Goal: Task Accomplishment & Management: Manage account settings

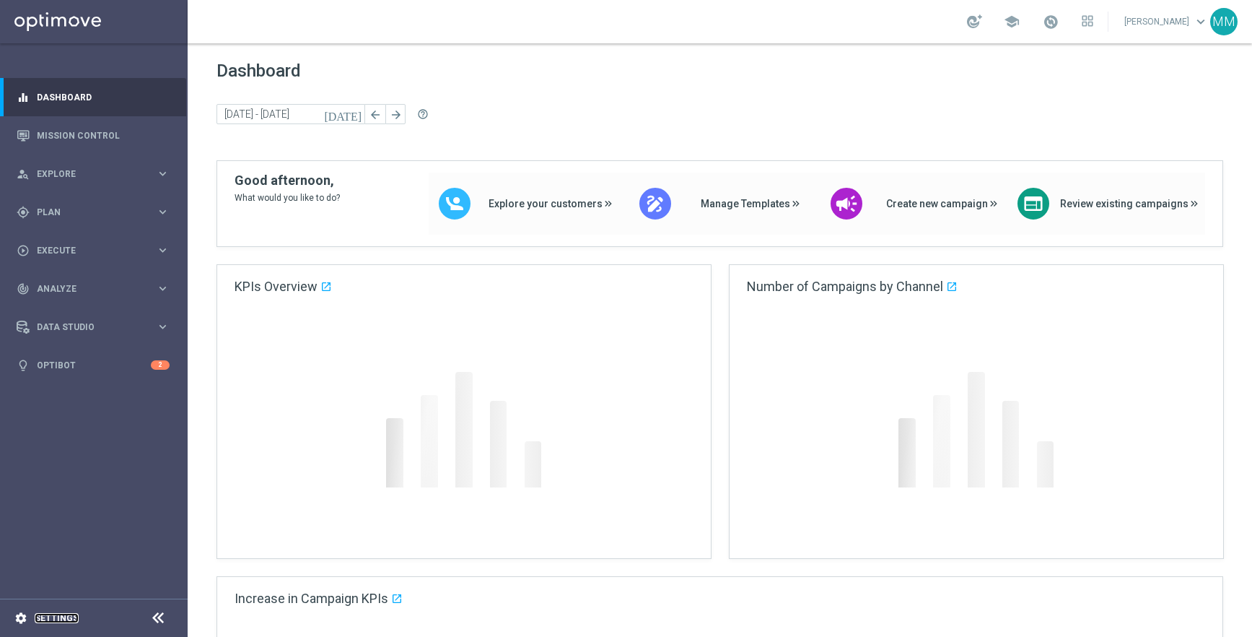
click at [53, 618] on link "Settings" at bounding box center [57, 618] width 44 height 9
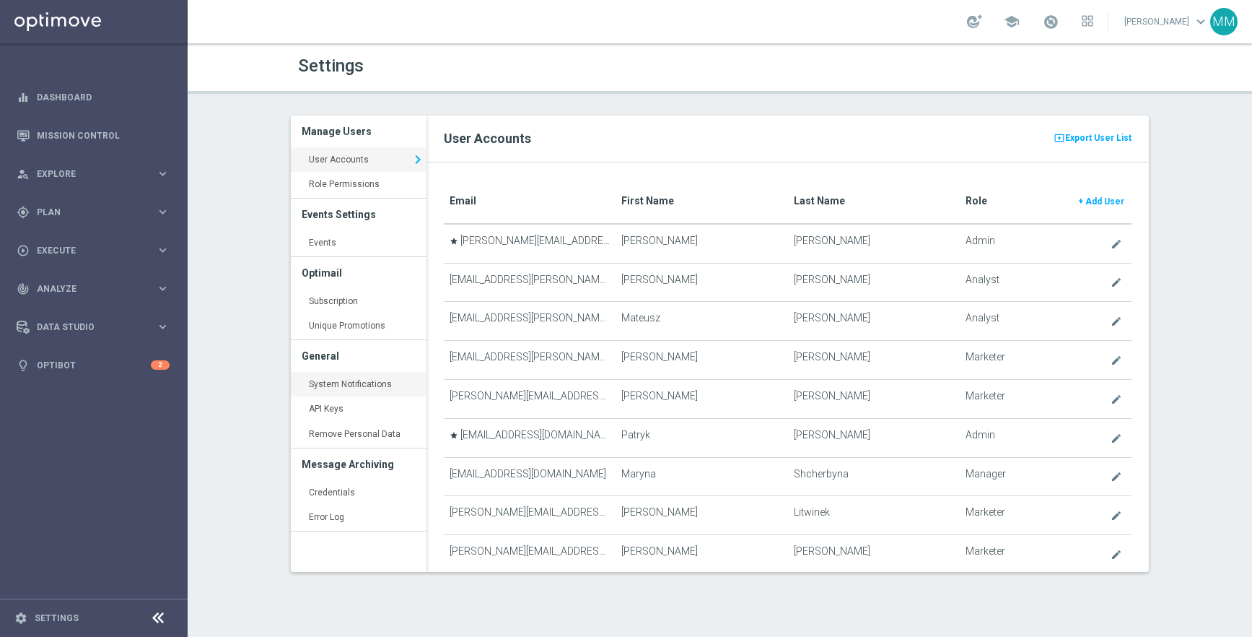
click at [378, 380] on link "System Notifications keyboard_arrow_right" at bounding box center [359, 385] width 136 height 26
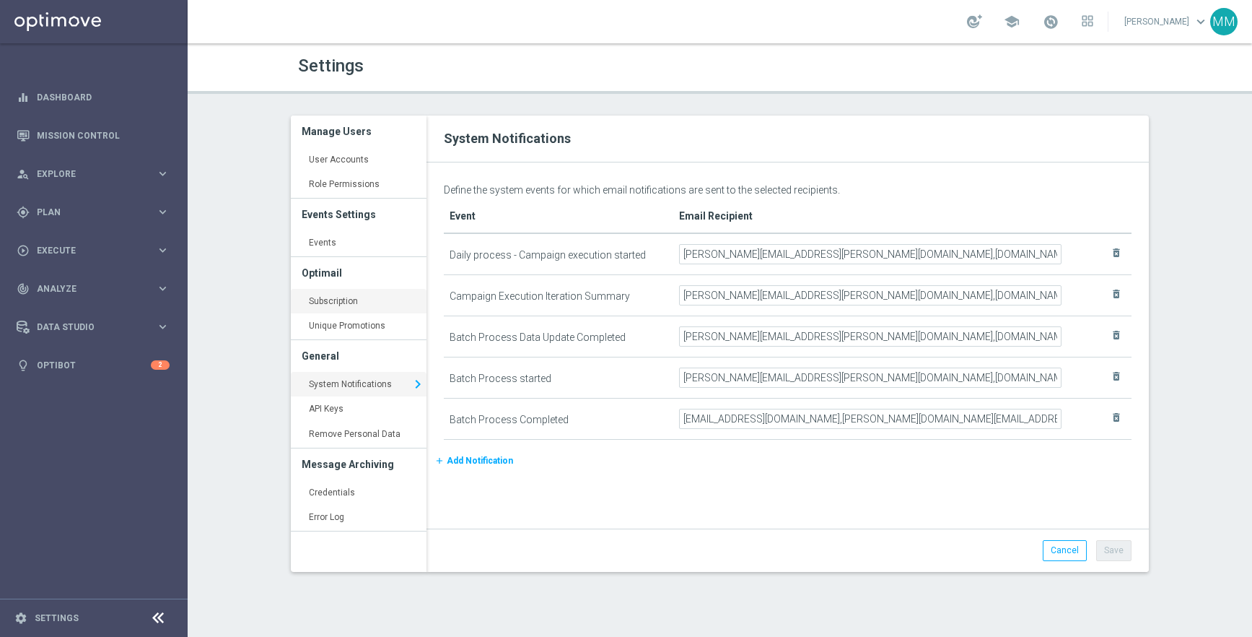
click at [375, 302] on link "Subscription keyboard_arrow_right" at bounding box center [359, 302] width 136 height 26
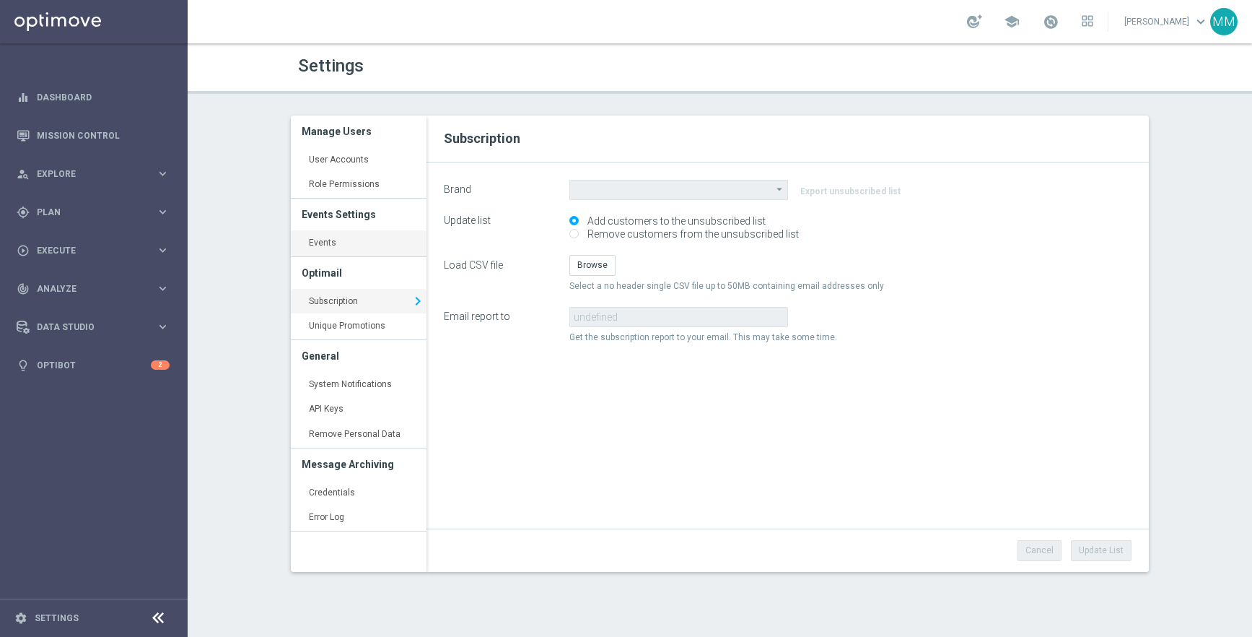
type input "STS"
click at [375, 242] on link "Events keyboard_arrow_right" at bounding box center [359, 243] width 136 height 26
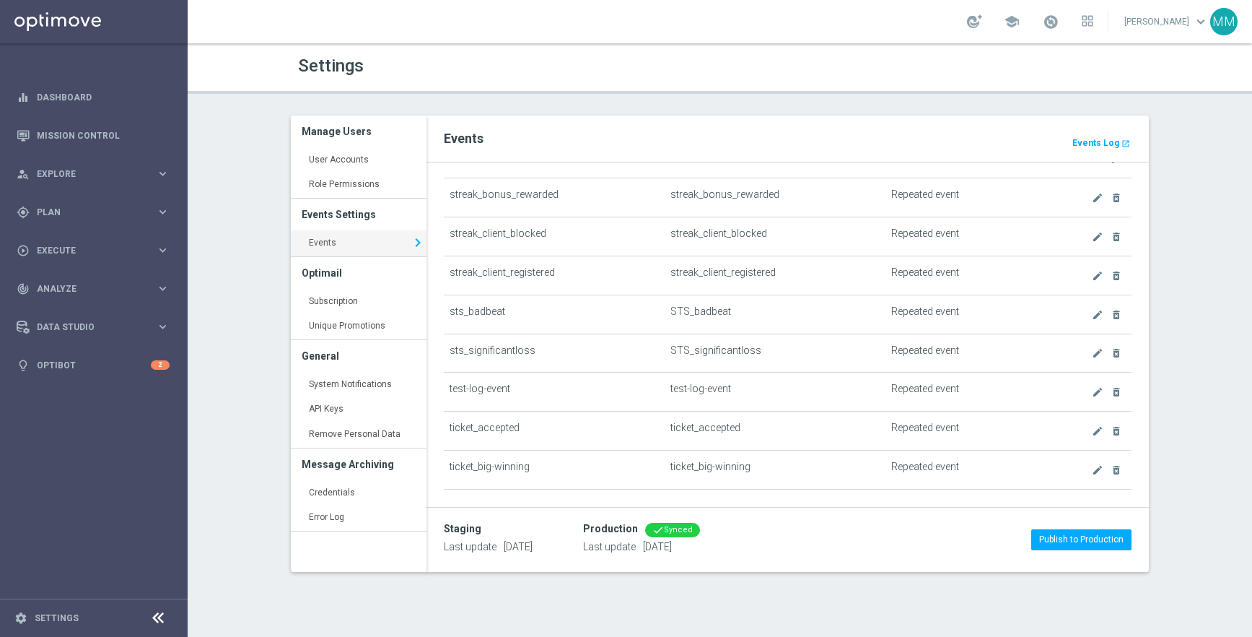
scroll to position [1998, 0]
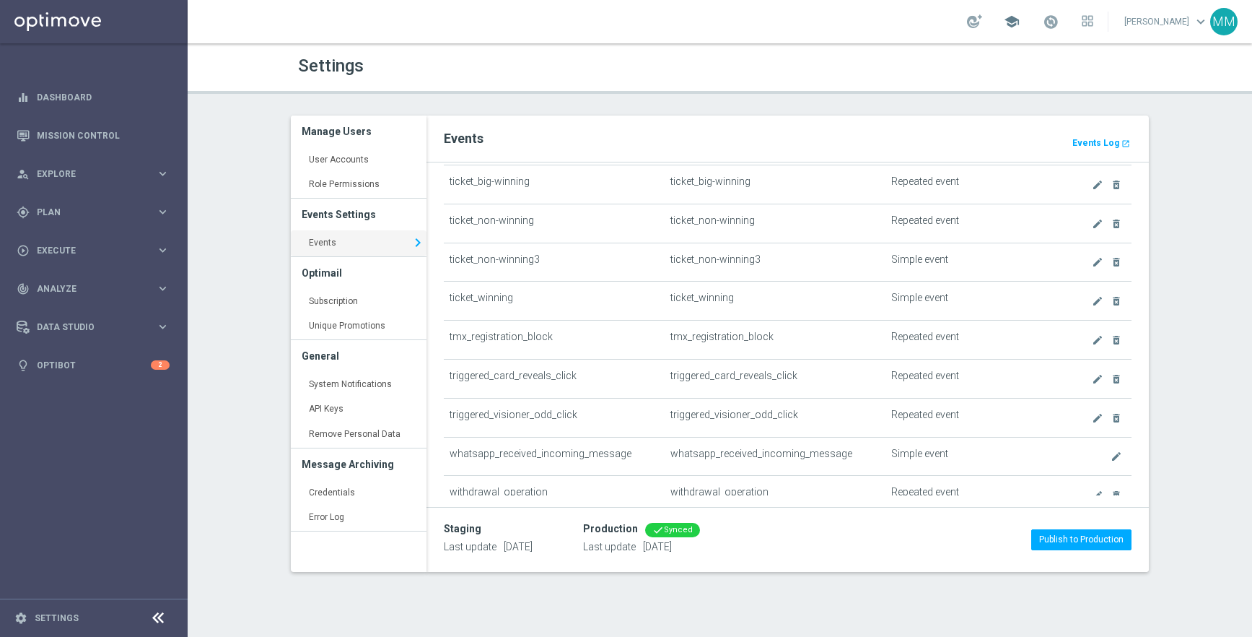
click at [1020, 26] on span "school" at bounding box center [1012, 22] width 16 height 16
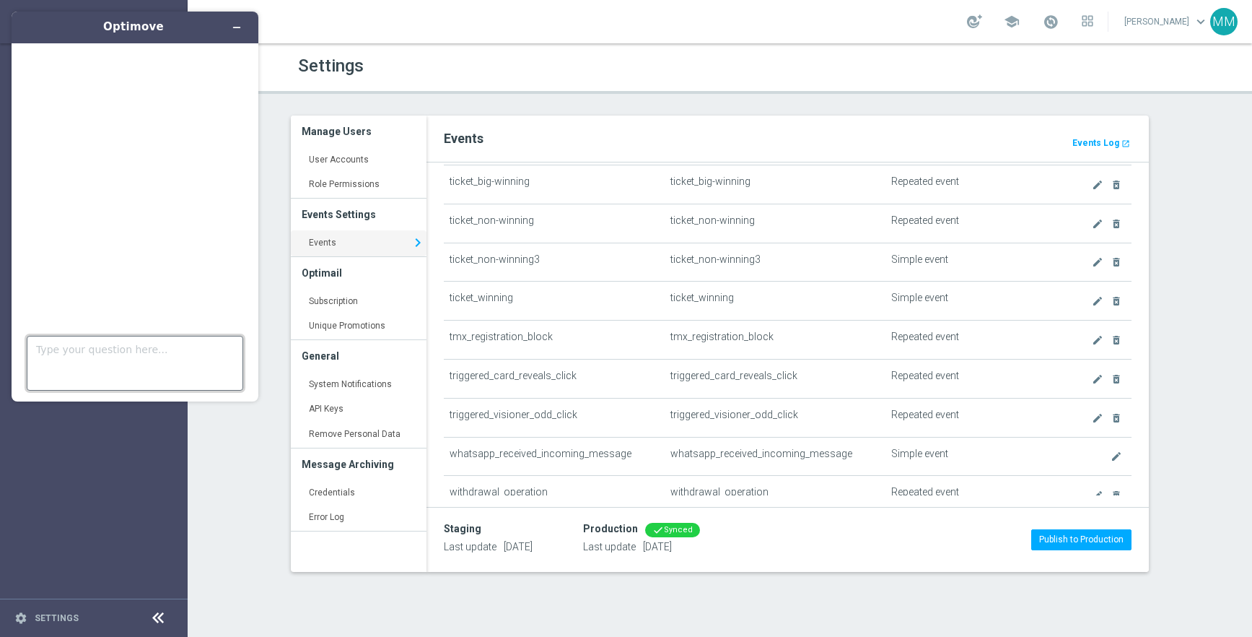
click at [93, 359] on textarea "Type your question here..." at bounding box center [135, 363] width 217 height 55
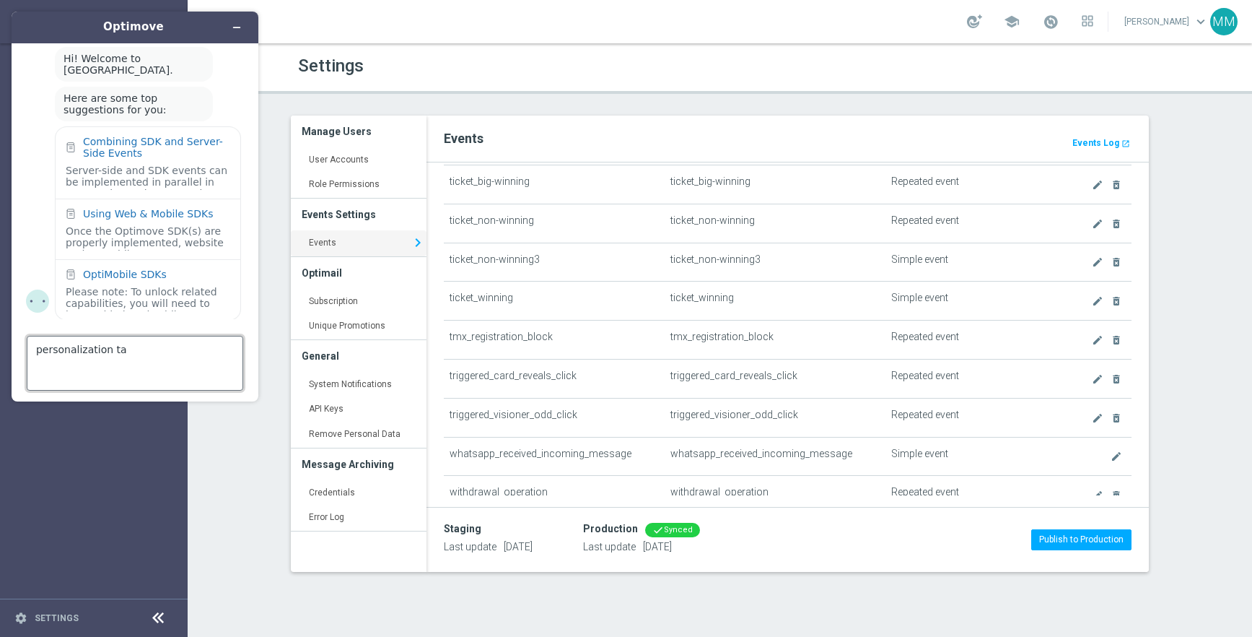
type textarea "personalization tag"
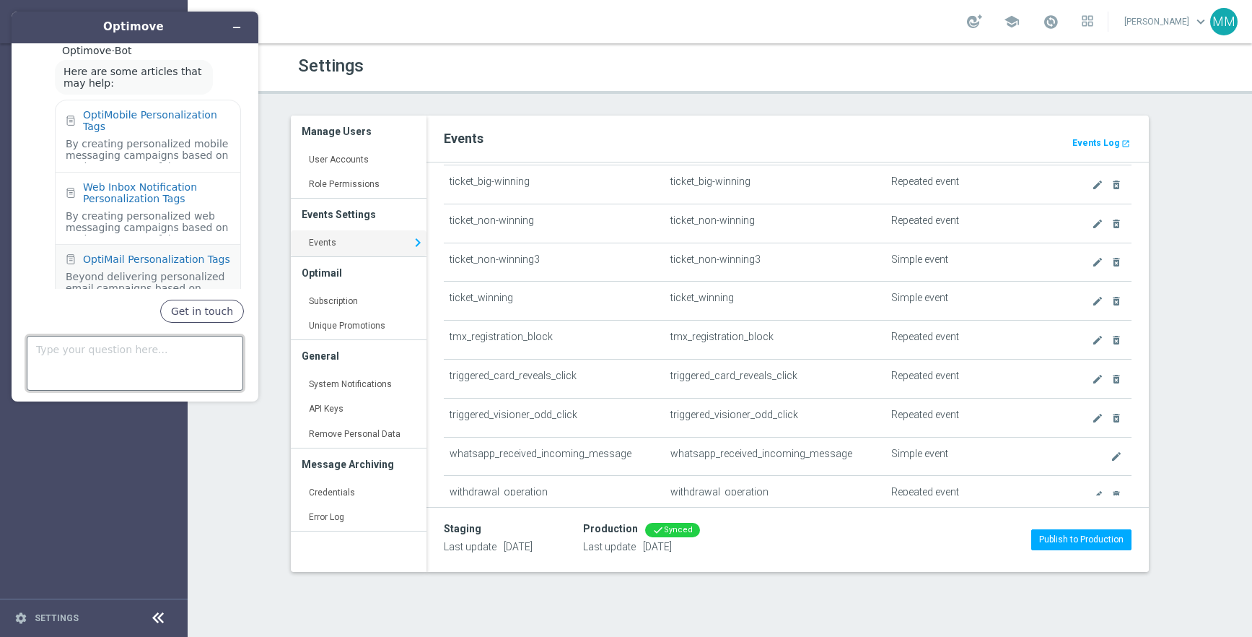
scroll to position [339, 0]
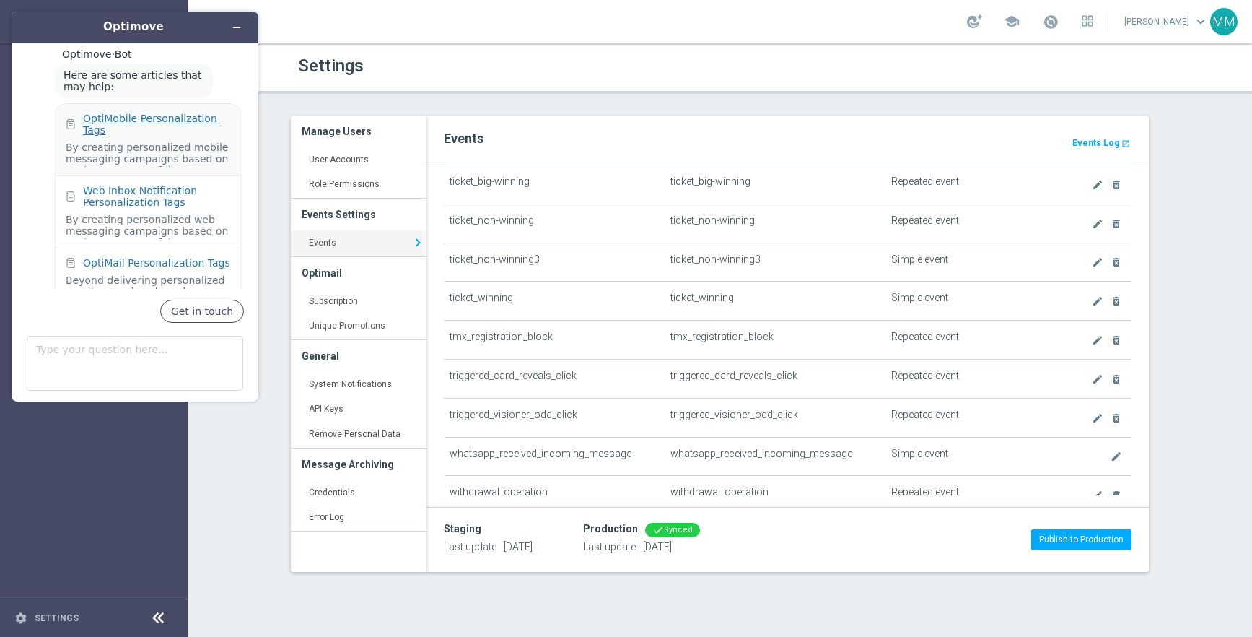
click at [156, 116] on div "OptiMobile Personalization Tags" at bounding box center [156, 124] width 147 height 23
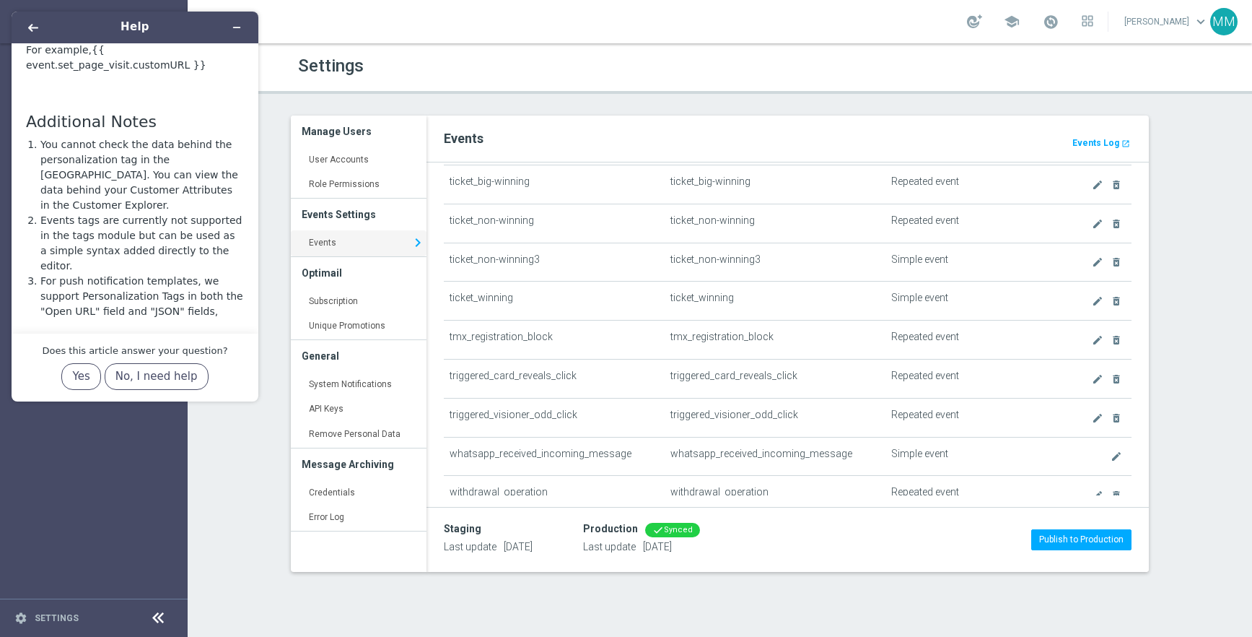
scroll to position [2550, 0]
click at [385, 90] on header "Settings" at bounding box center [720, 68] width 1065 height 51
click at [235, 29] on icon "Minimize widget" at bounding box center [237, 27] width 10 height 10
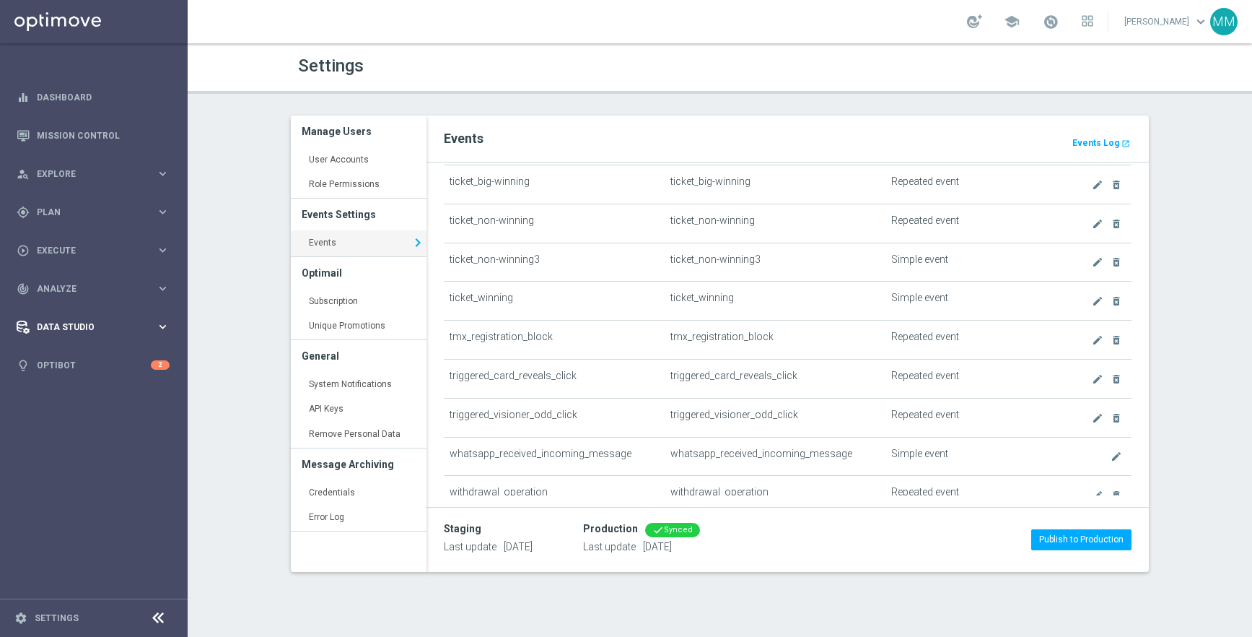
click at [86, 321] on div "Data Studio" at bounding box center [86, 327] width 139 height 13
click at [74, 359] on link "Attributes" at bounding box center [94, 357] width 113 height 12
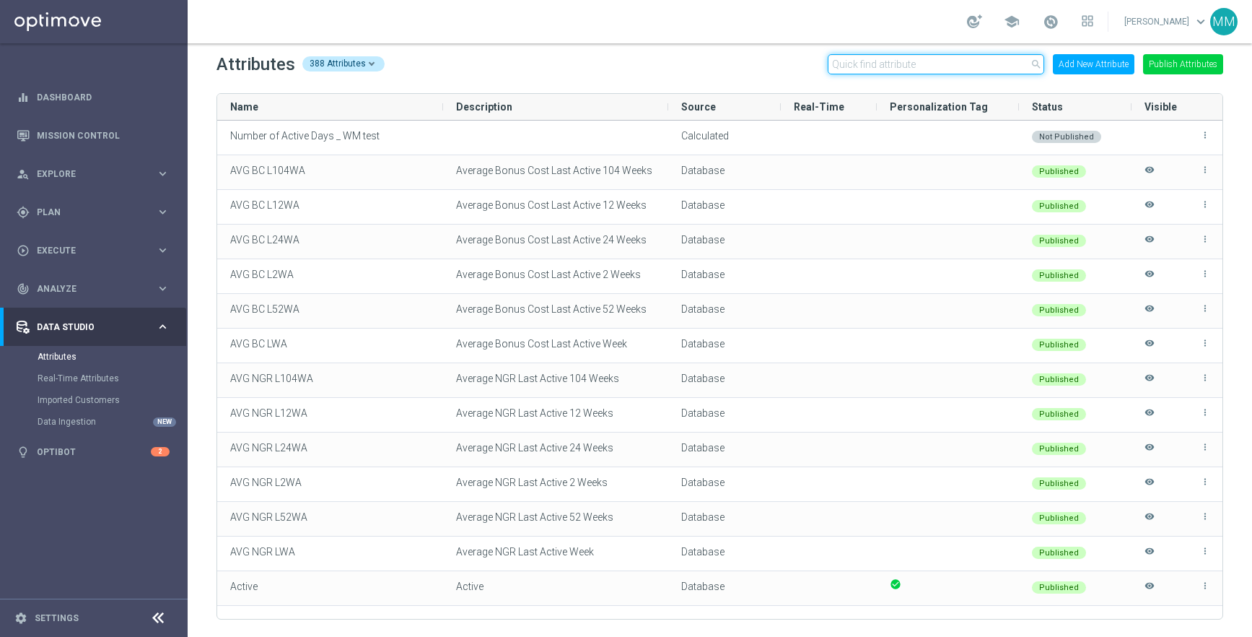
click at [898, 69] on input "text" at bounding box center [936, 64] width 217 height 20
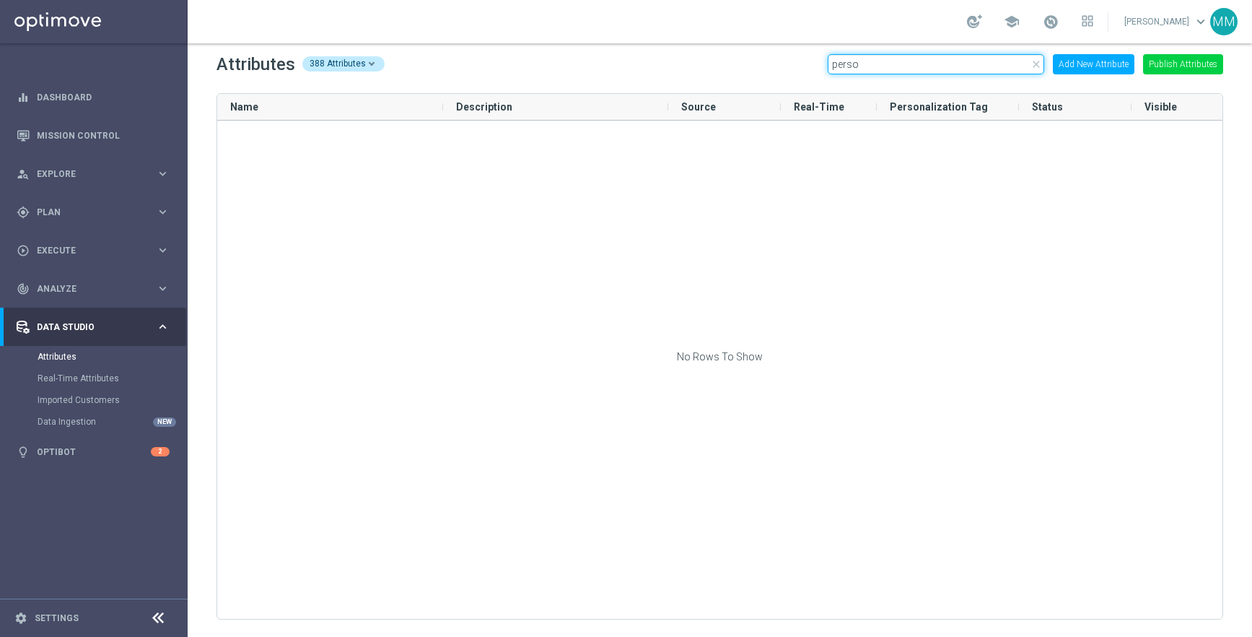
type input "person"
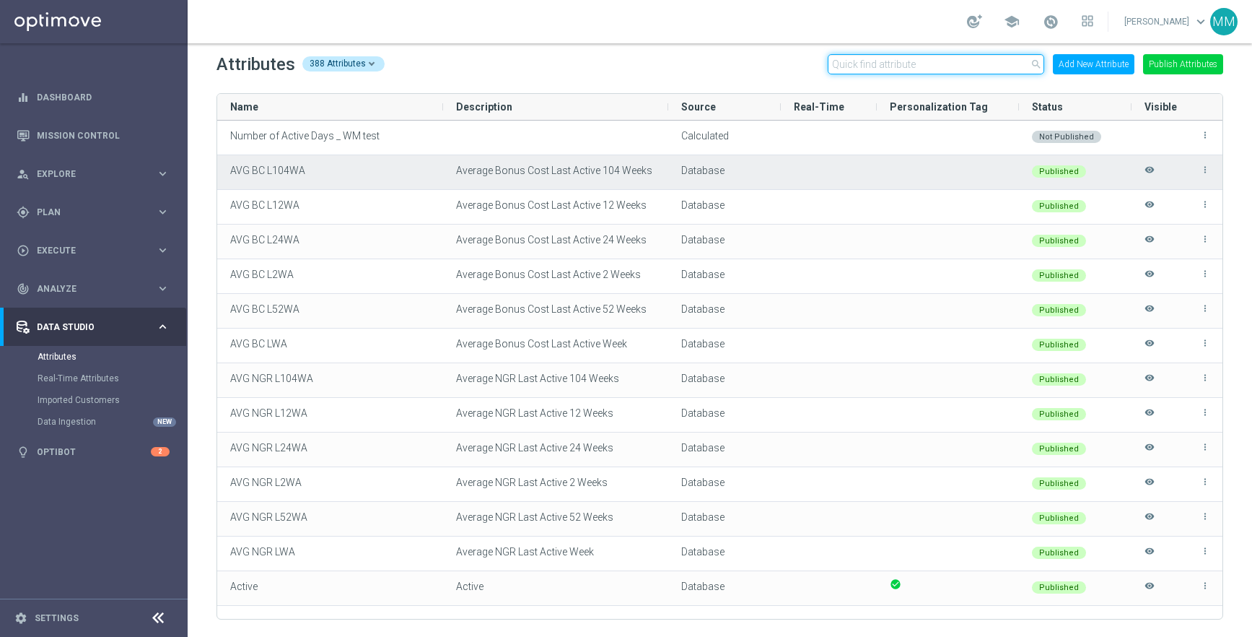
scroll to position [345, 0]
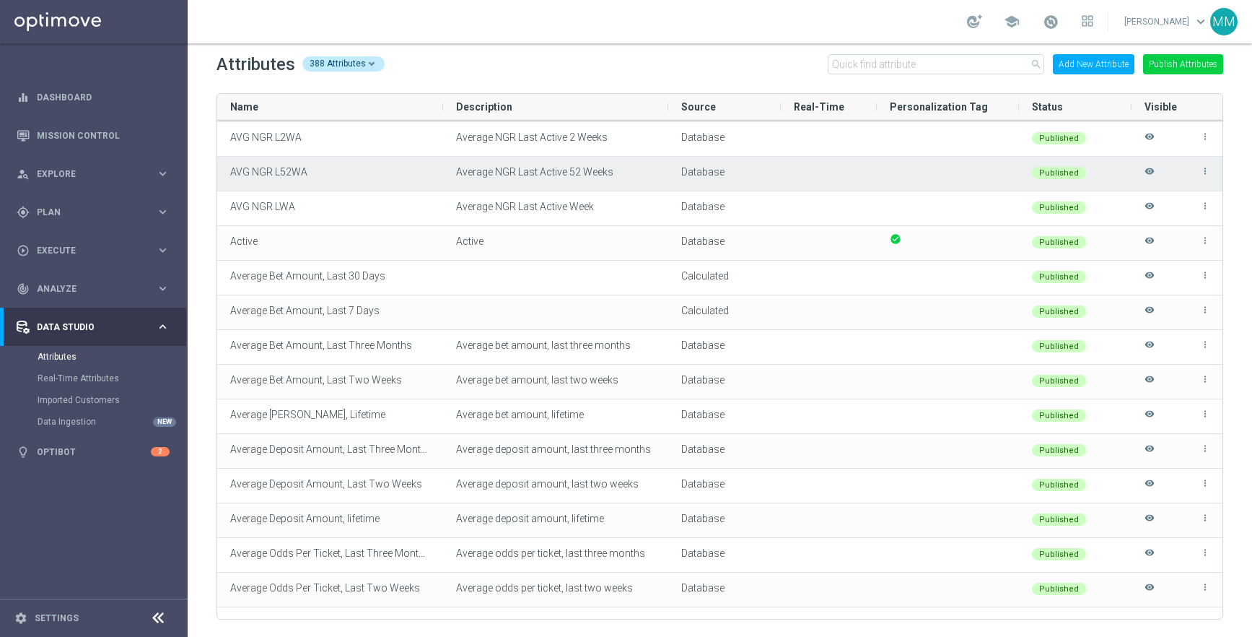
click at [1206, 167] on icon "more_vert" at bounding box center [1206, 171] width 10 height 10
click at [1180, 163] on li "edit Edit" at bounding box center [1174, 165] width 58 height 20
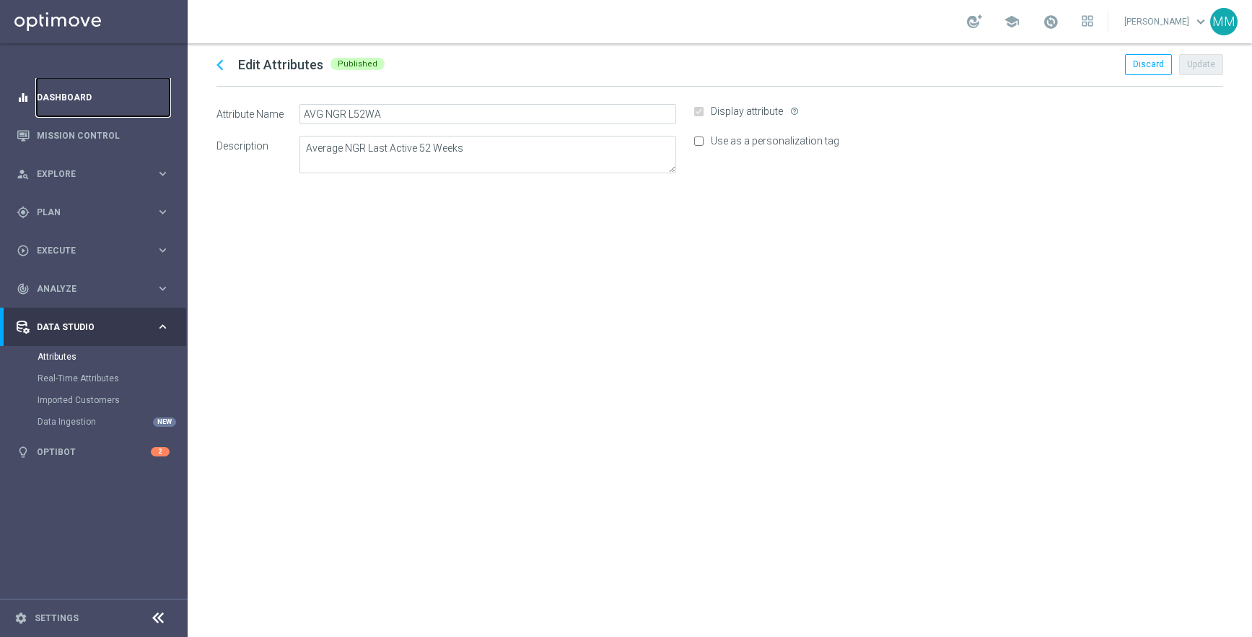
click at [58, 98] on link "Dashboard" at bounding box center [103, 97] width 133 height 38
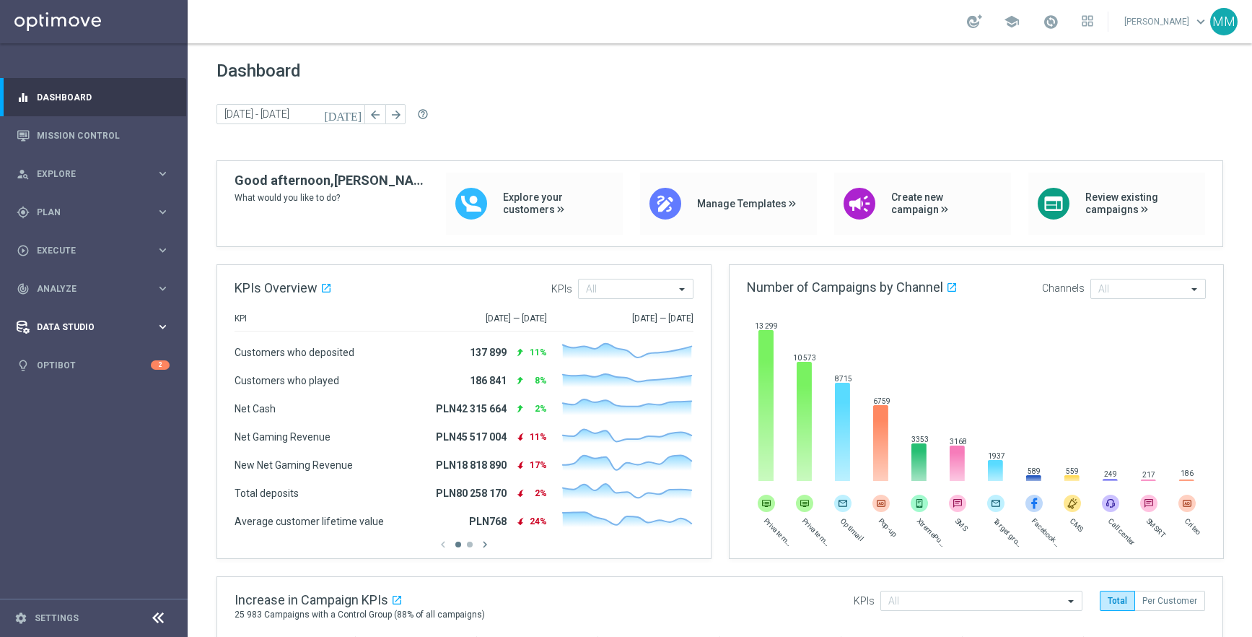
click at [116, 331] on div "Data Studio" at bounding box center [86, 327] width 139 height 13
click at [76, 355] on link "Attributes" at bounding box center [94, 357] width 113 height 12
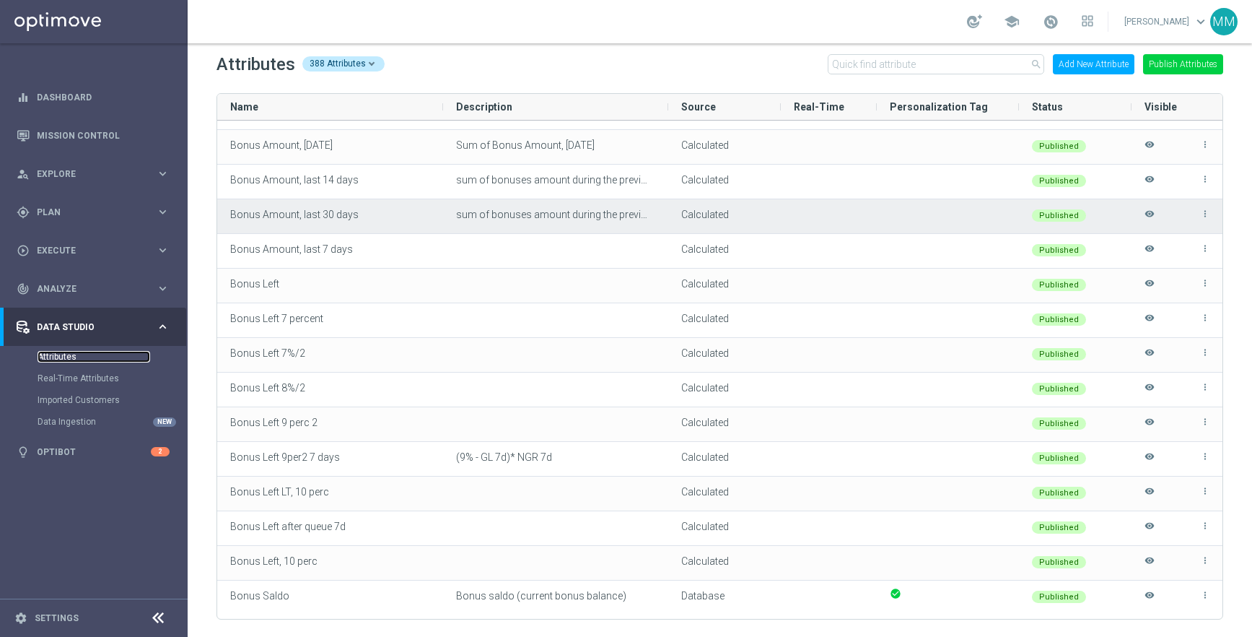
scroll to position [1413, 0]
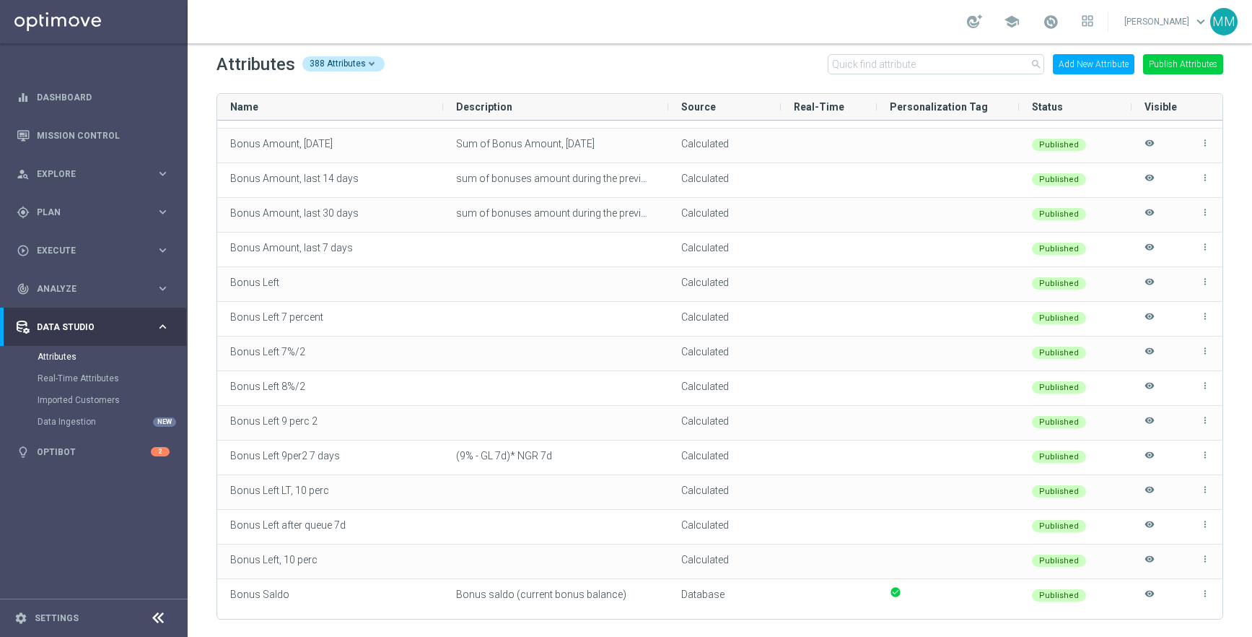
click at [1102, 67] on button "Add New Attribute" at bounding box center [1094, 64] width 82 height 20
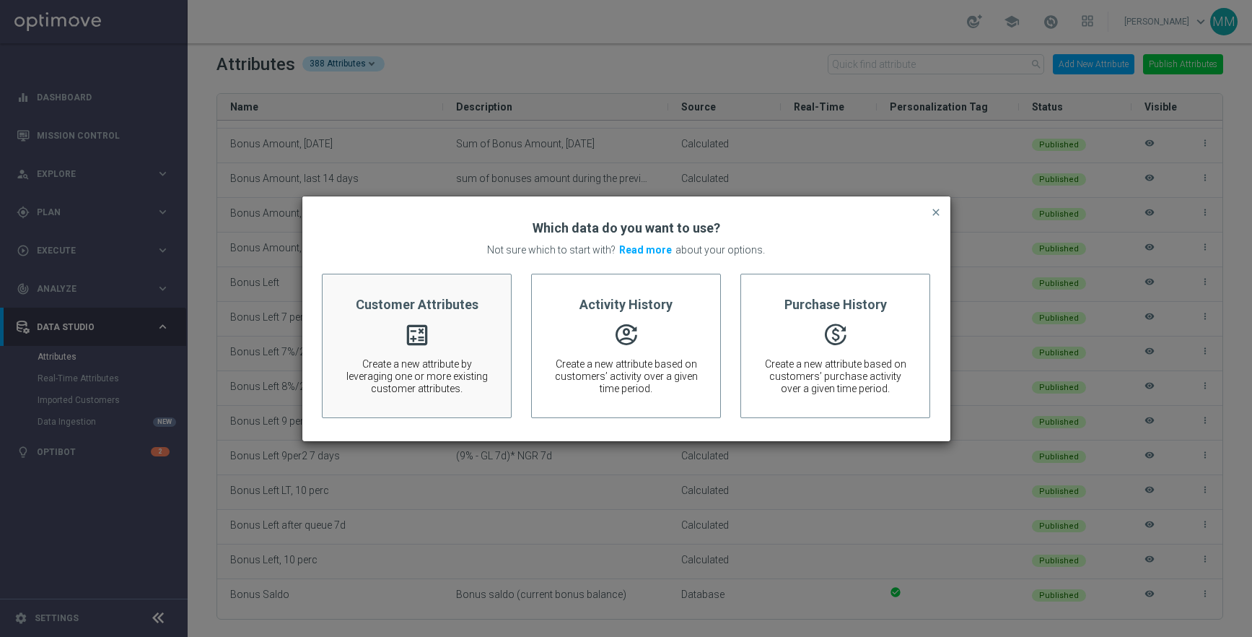
click at [424, 351] on div "Customer Attributes calculate Create a new attribute by leveraging one or more …" at bounding box center [417, 346] width 190 height 144
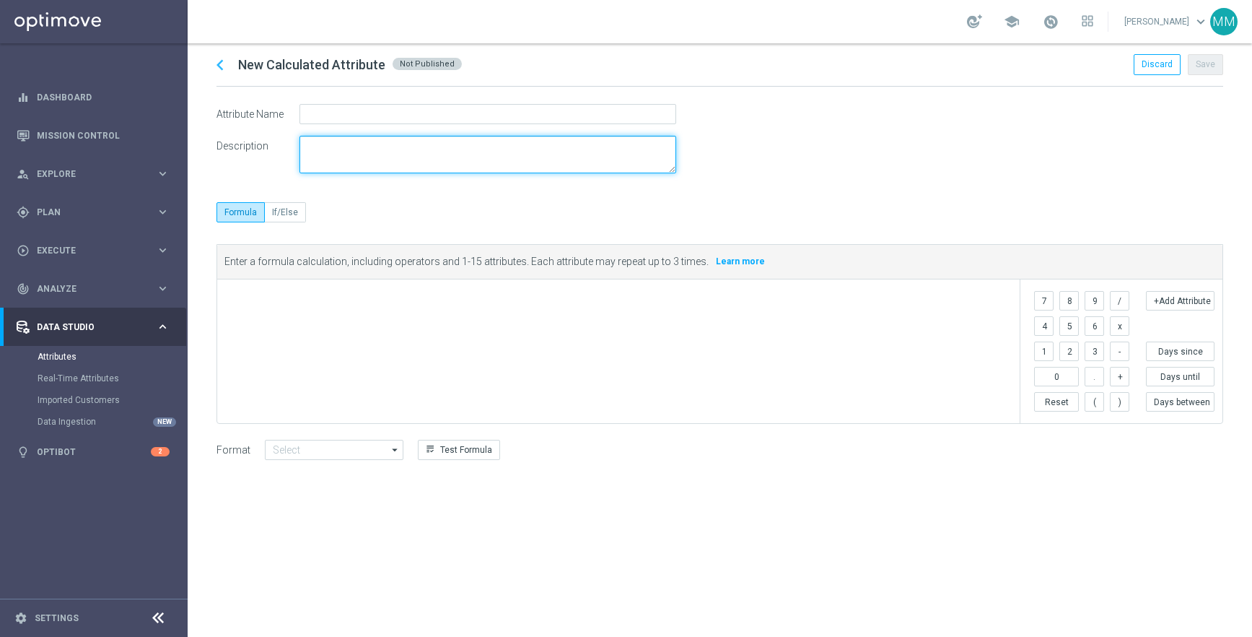
click at [539, 154] on textarea at bounding box center [488, 155] width 377 height 38
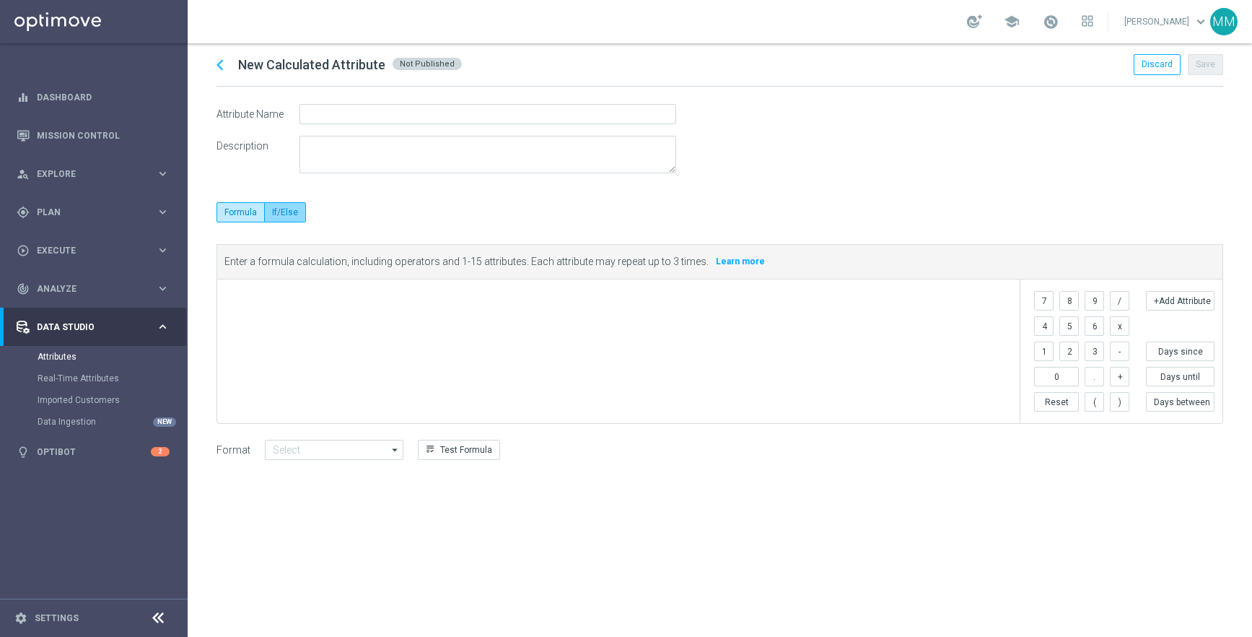
click at [288, 216] on label "If/Else" at bounding box center [285, 212] width 41 height 20
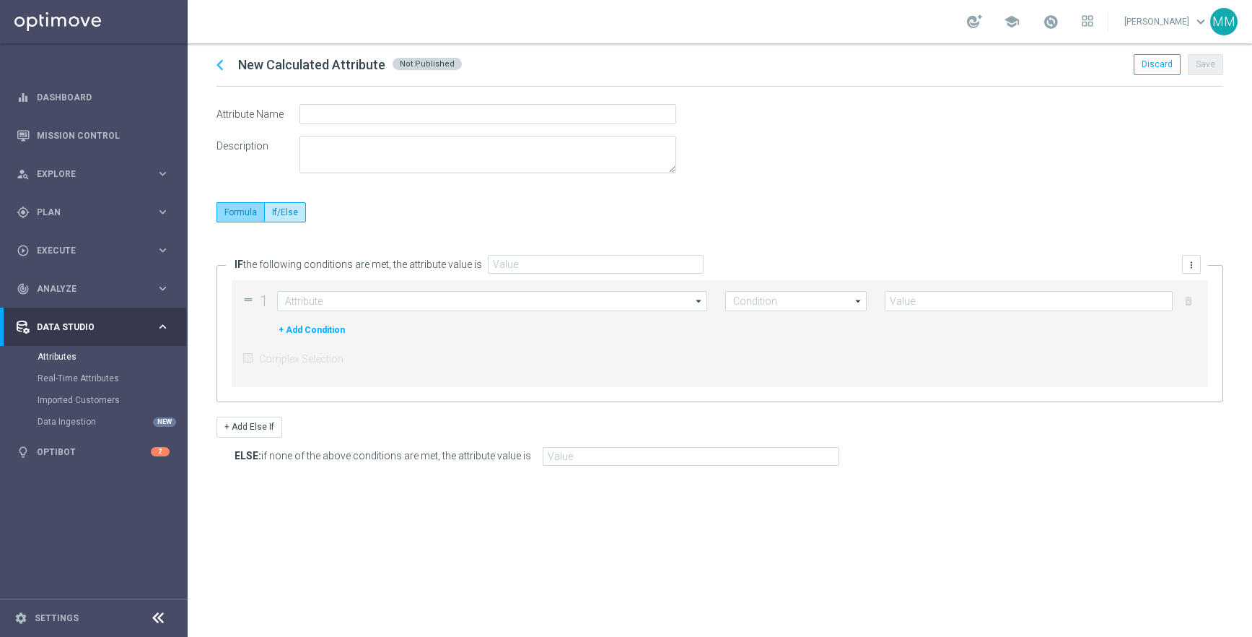
click at [248, 209] on label "Formula" at bounding box center [241, 212] width 48 height 20
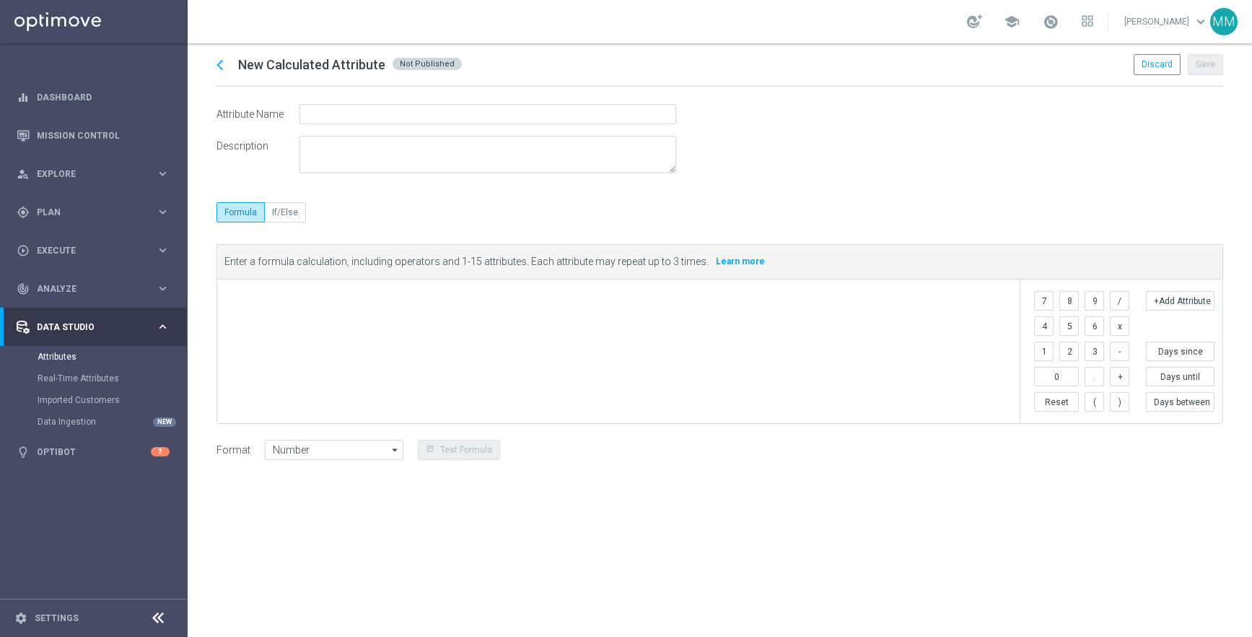
click at [222, 65] on icon "chevron_left" at bounding box center [220, 65] width 22 height 22
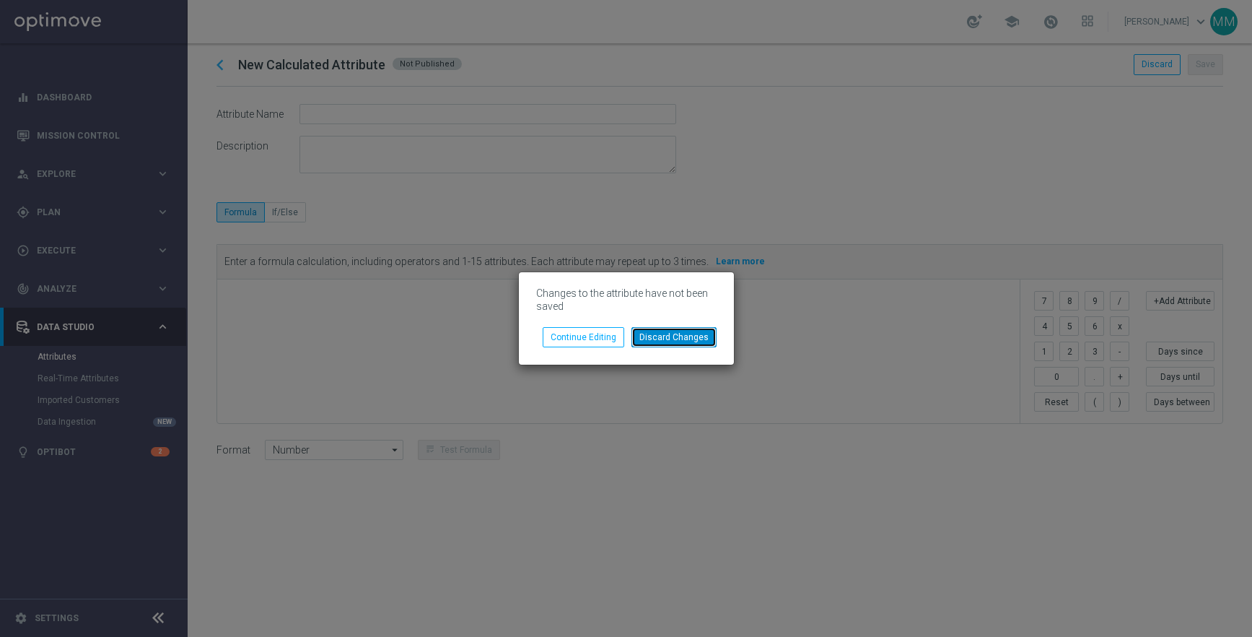
click at [657, 337] on button "Discard Changes" at bounding box center [674, 337] width 85 height 20
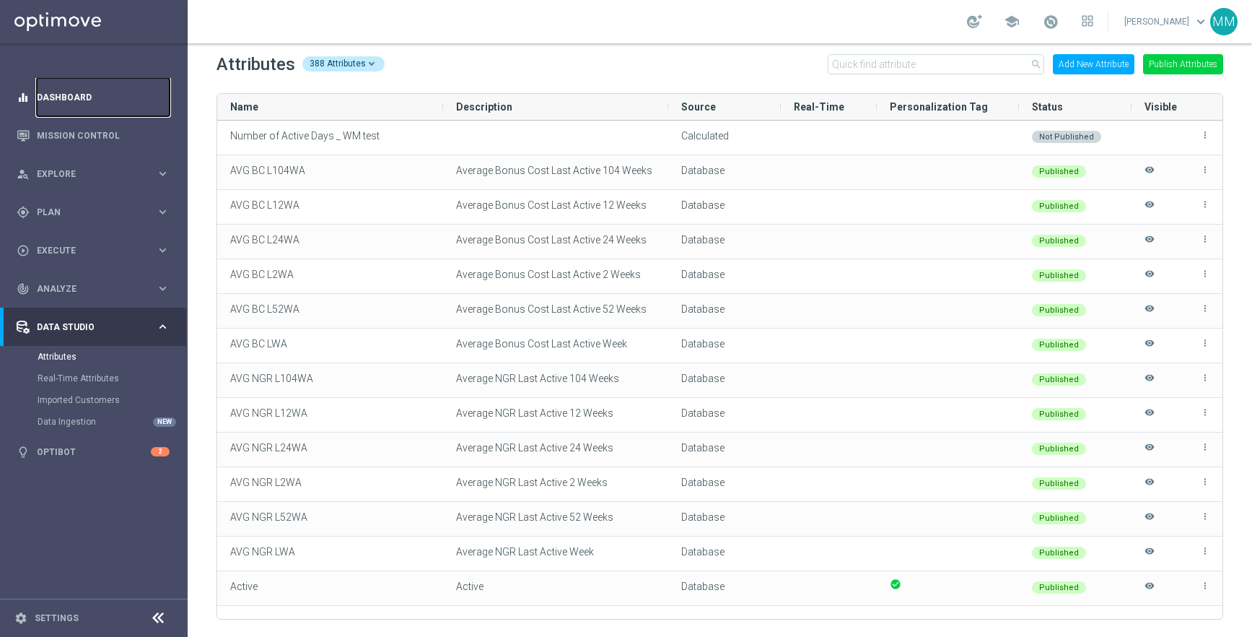
click at [73, 95] on link "Dashboard" at bounding box center [103, 97] width 133 height 38
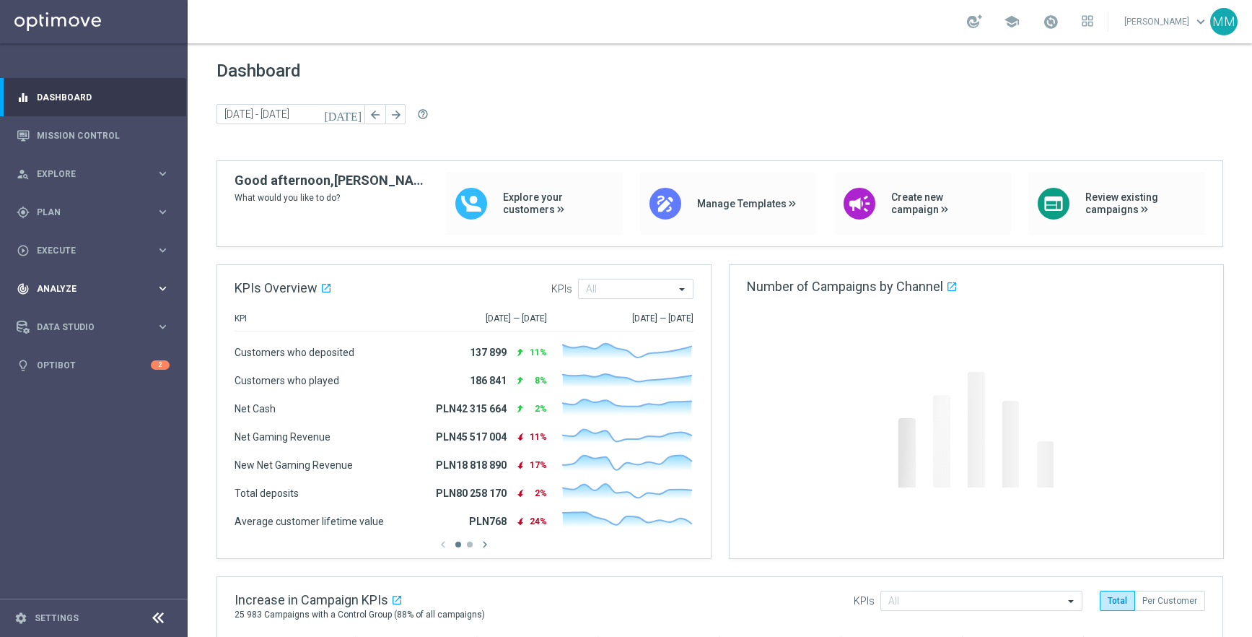
click at [71, 291] on span "Analyze" at bounding box center [96, 288] width 119 height 9
click at [69, 287] on span "Analyze" at bounding box center [96, 288] width 119 height 9
click at [63, 616] on link "Settings" at bounding box center [57, 618] width 44 height 9
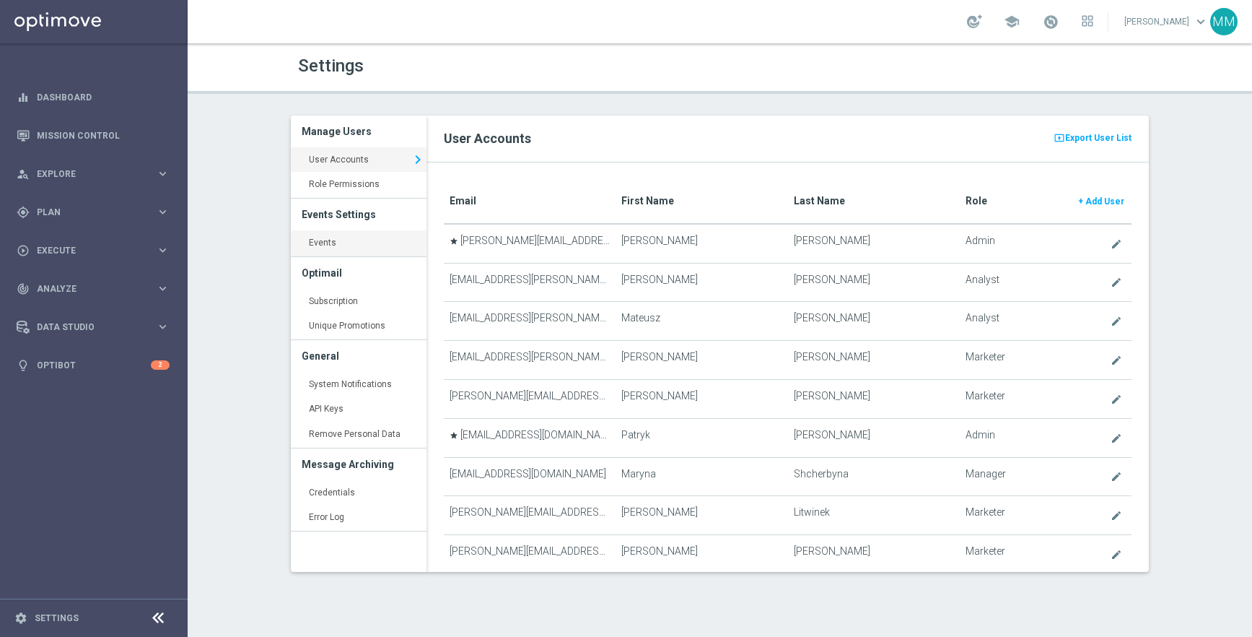
click at [364, 238] on link "Events keyboard_arrow_right" at bounding box center [359, 243] width 136 height 26
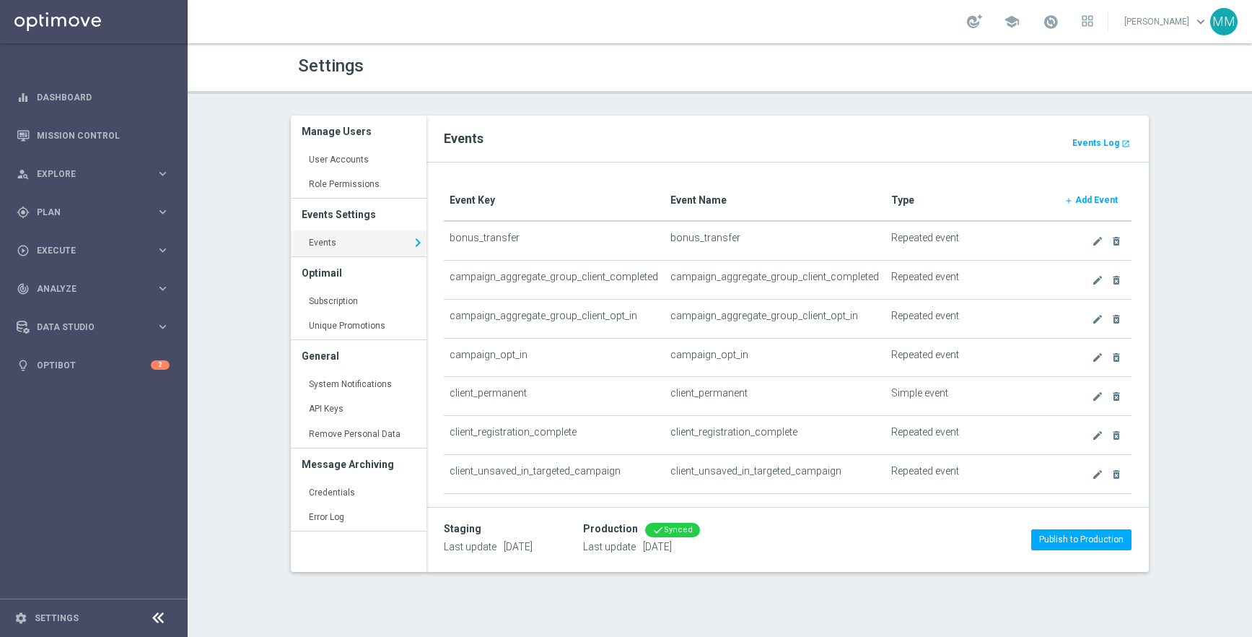
click at [1091, 196] on b "Add Event" at bounding box center [1097, 200] width 43 height 10
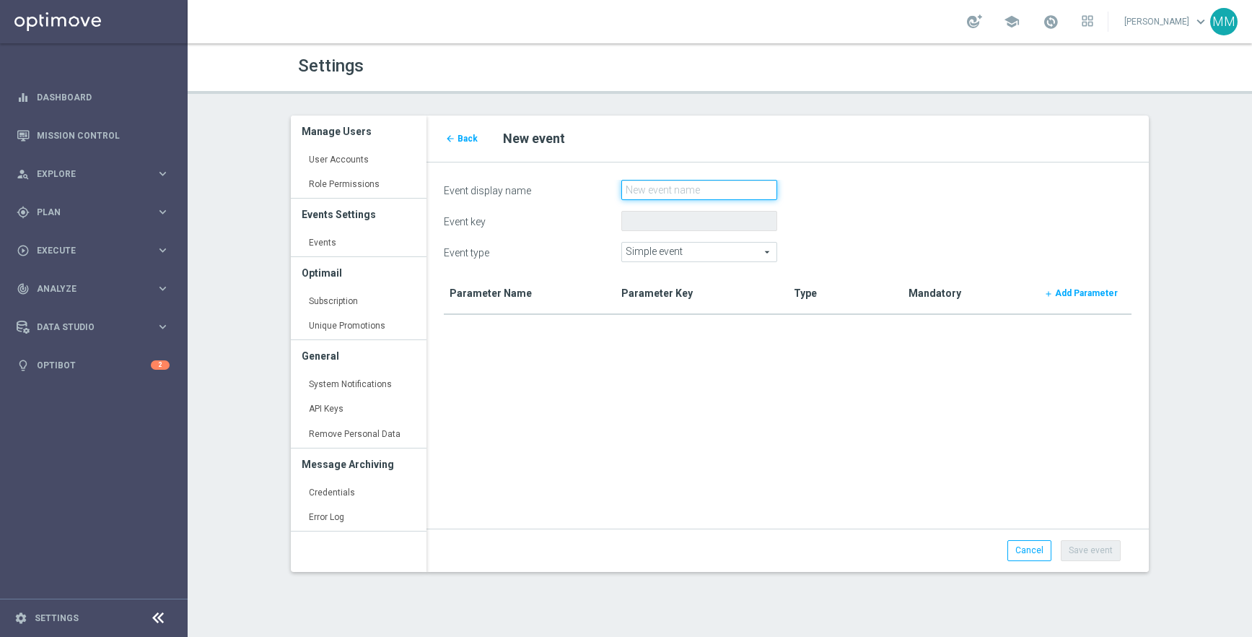
click at [652, 188] on input "Event display name" at bounding box center [700, 190] width 156 height 20
click at [561, 221] on label "Event key" at bounding box center [522, 219] width 178 height 17
click at [622, 221] on input "Event key" at bounding box center [700, 221] width 156 height 20
click at [658, 258] on span "Simple event" at bounding box center [699, 252] width 154 height 19
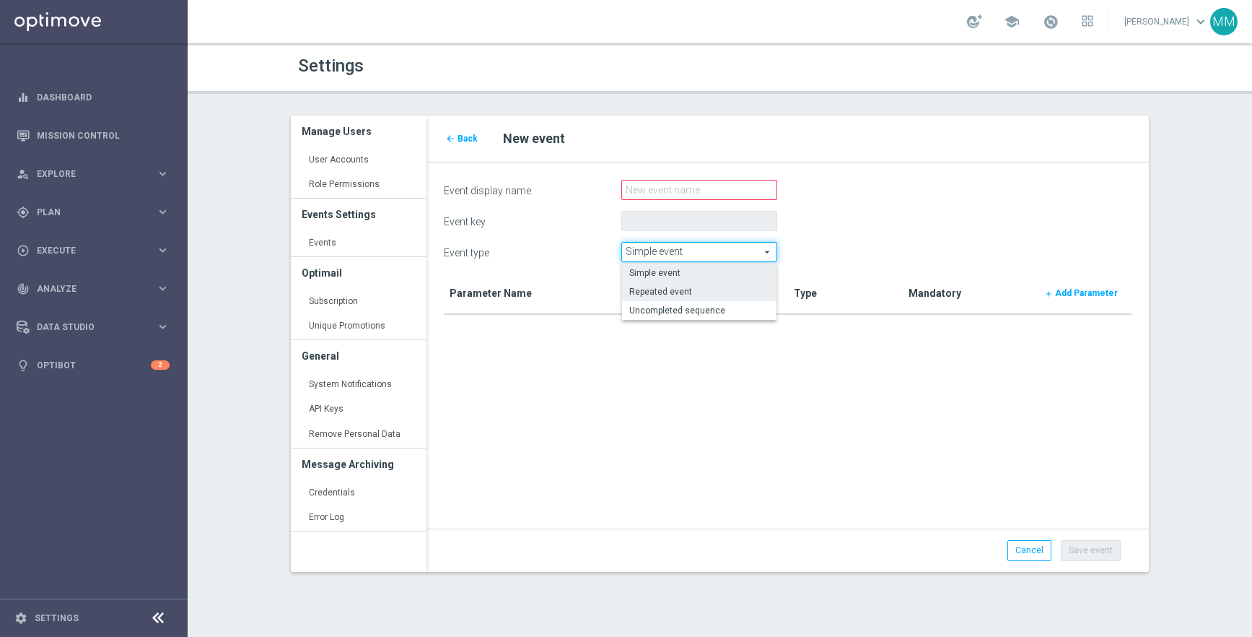
click at [731, 282] on label "Repeated event" at bounding box center [699, 291] width 154 height 19
type input "Repeated event"
click at [1034, 561] on div "Cancel Save event" at bounding box center [788, 549] width 723 height 43
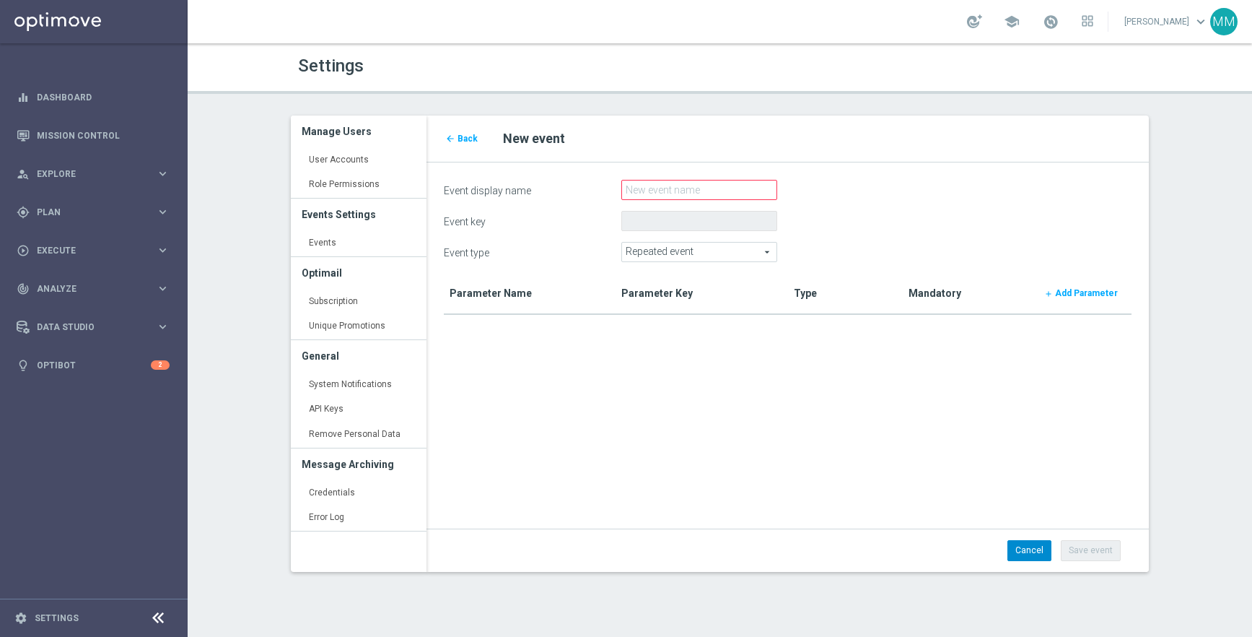
click at [1030, 552] on link "Cancel" at bounding box center [1030, 550] width 44 height 20
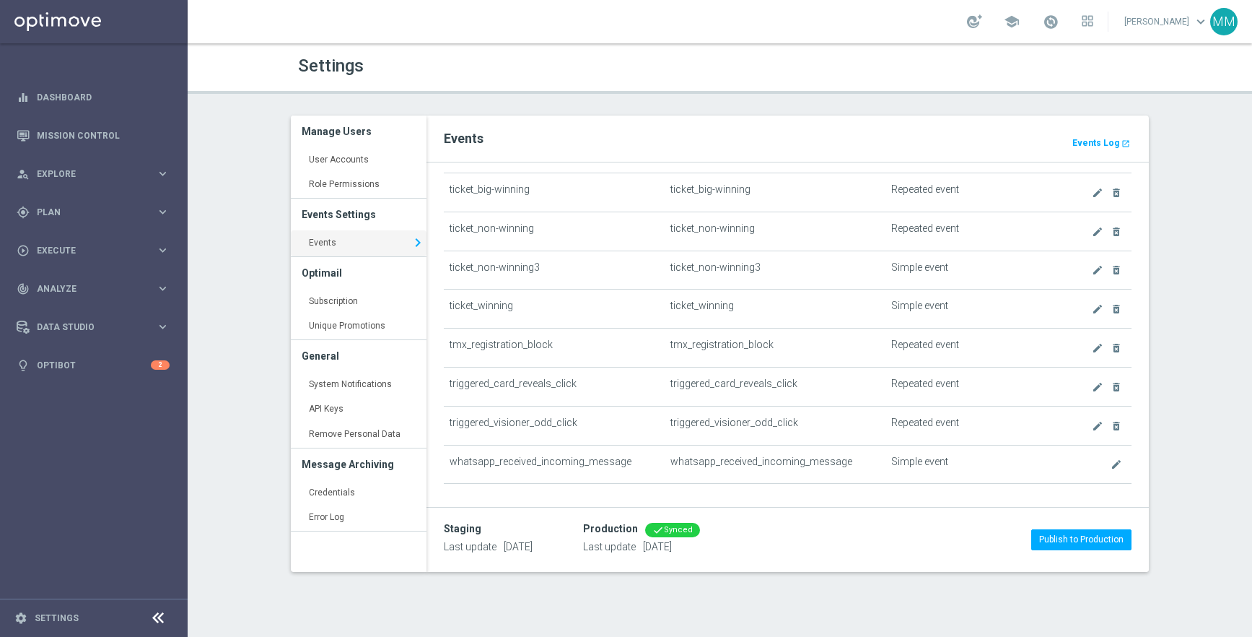
scroll to position [1998, 0]
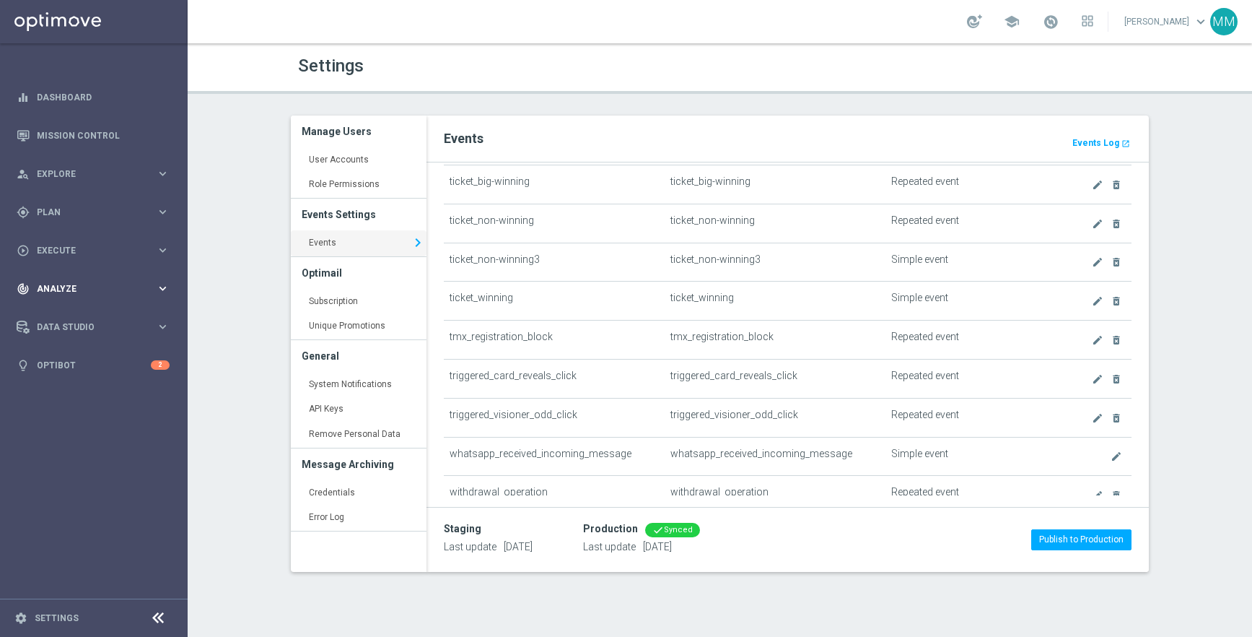
click at [102, 291] on span "Analyze" at bounding box center [96, 288] width 119 height 9
click at [82, 503] on span "Data Studio" at bounding box center [96, 499] width 119 height 9
click at [60, 360] on link "Attributes" at bounding box center [94, 357] width 113 height 12
